Goal: Task Accomplishment & Management: Use online tool/utility

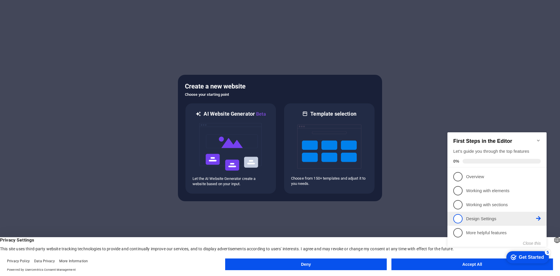
click at [479, 222] on link "4 Design Settings - incomplete" at bounding box center [497, 218] width 88 height 9
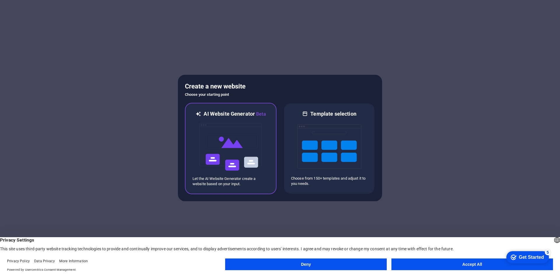
click at [230, 136] on img at bounding box center [231, 147] width 64 height 58
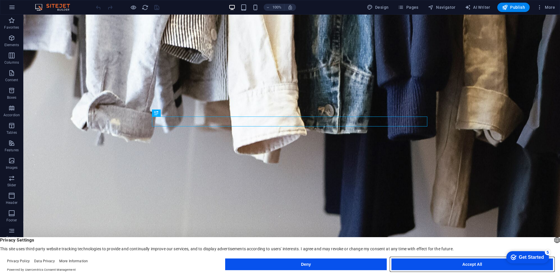
click at [455, 264] on button "Accept All" at bounding box center [473, 264] width 162 height 12
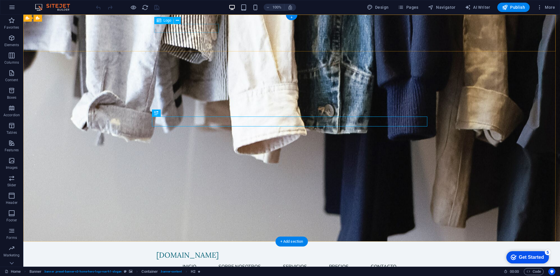
click at [193, 251] on div "[DOMAIN_NAME]" at bounding box center [291, 255] width 271 height 9
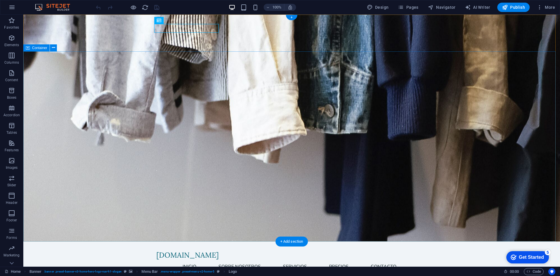
click at [534, 256] on div "Get Started" at bounding box center [531, 256] width 25 height 5
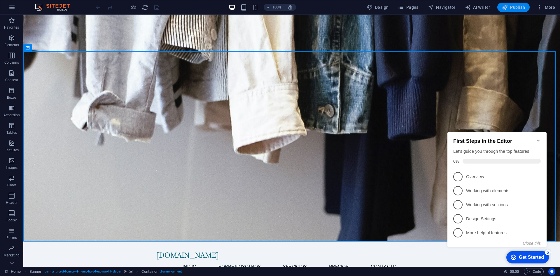
click at [518, 8] on span "Publish" at bounding box center [513, 7] width 23 height 6
